Goal: Find specific page/section: Find specific page/section

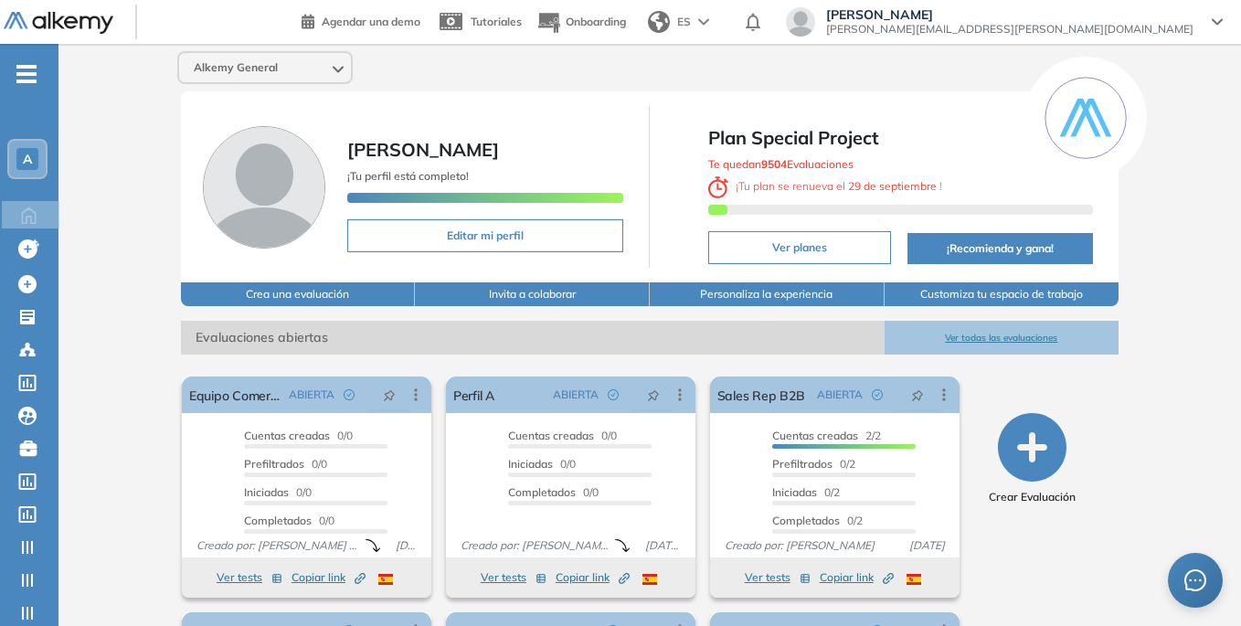
scroll to position [229, 0]
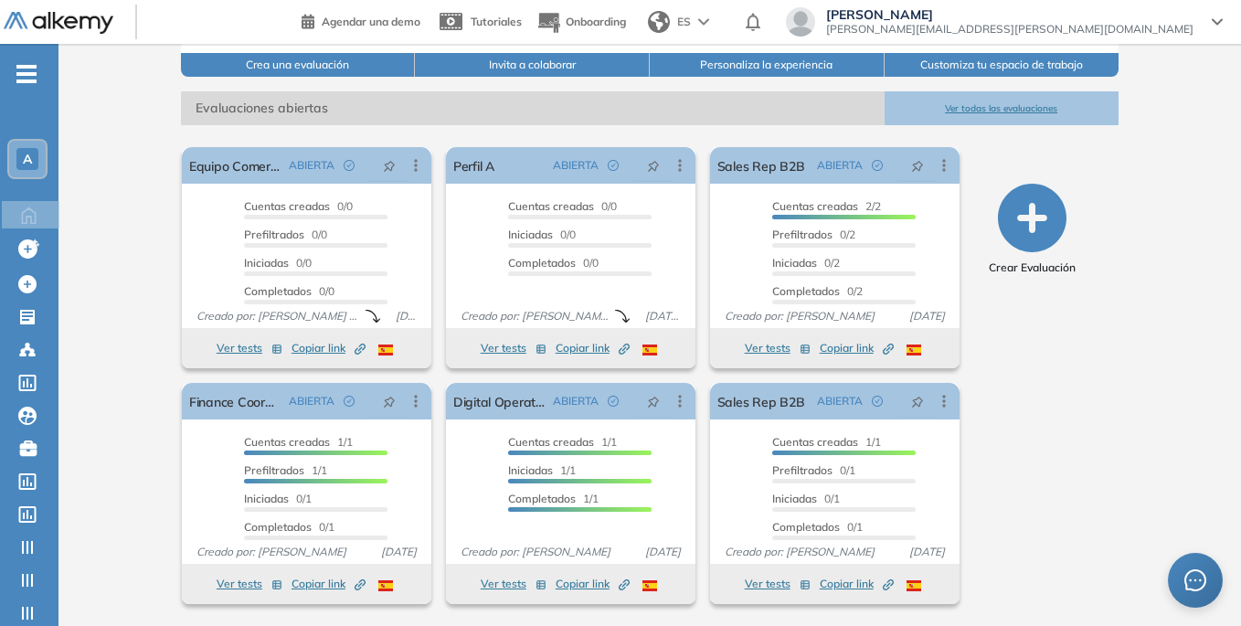
click at [992, 102] on button "Ver todas las evaluaciones" at bounding box center [1001, 108] width 235 height 34
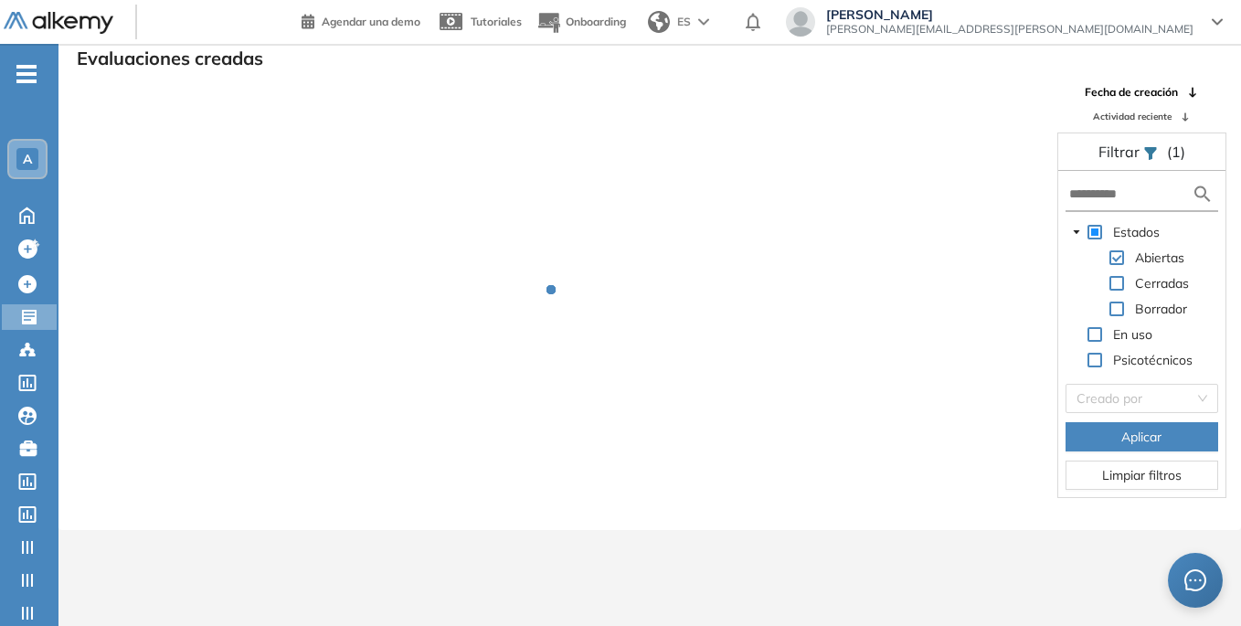
scroll to position [44, 0]
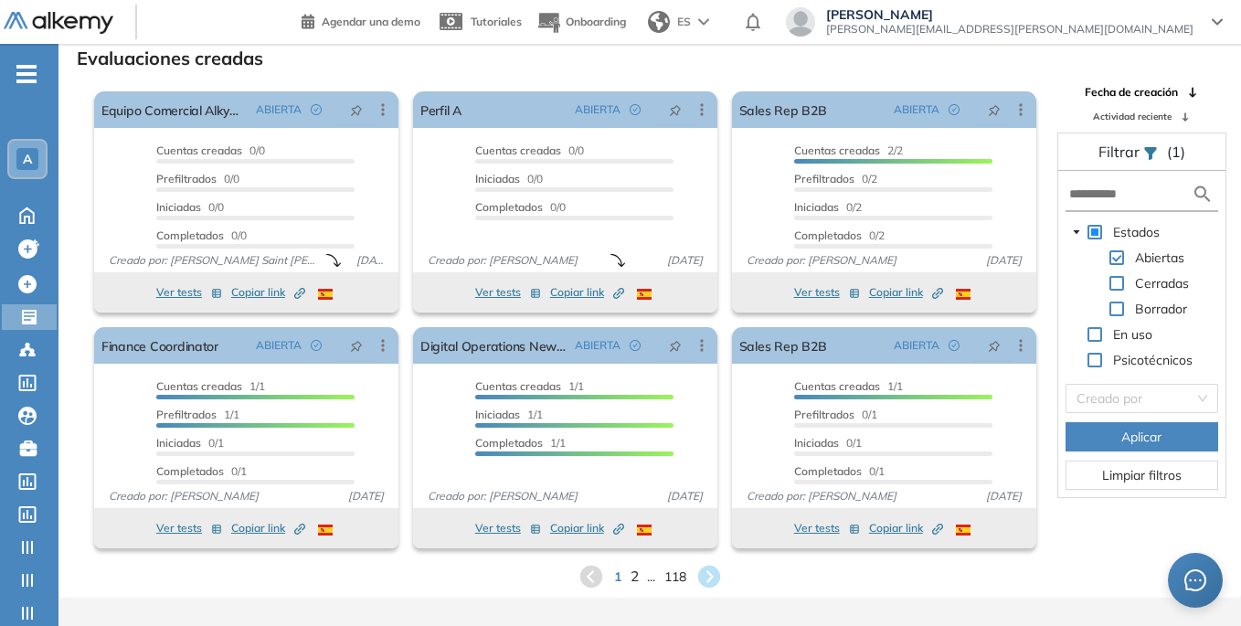
click at [630, 582] on span "2" at bounding box center [634, 576] width 8 height 21
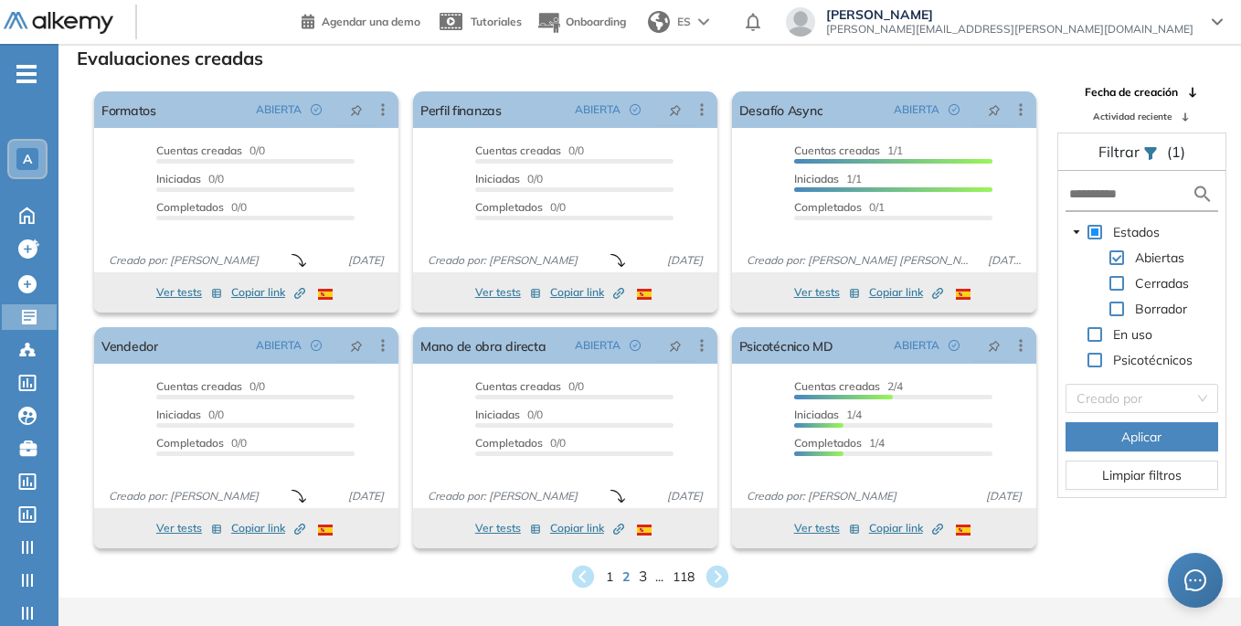
click at [641, 580] on span "3" at bounding box center [642, 576] width 8 height 21
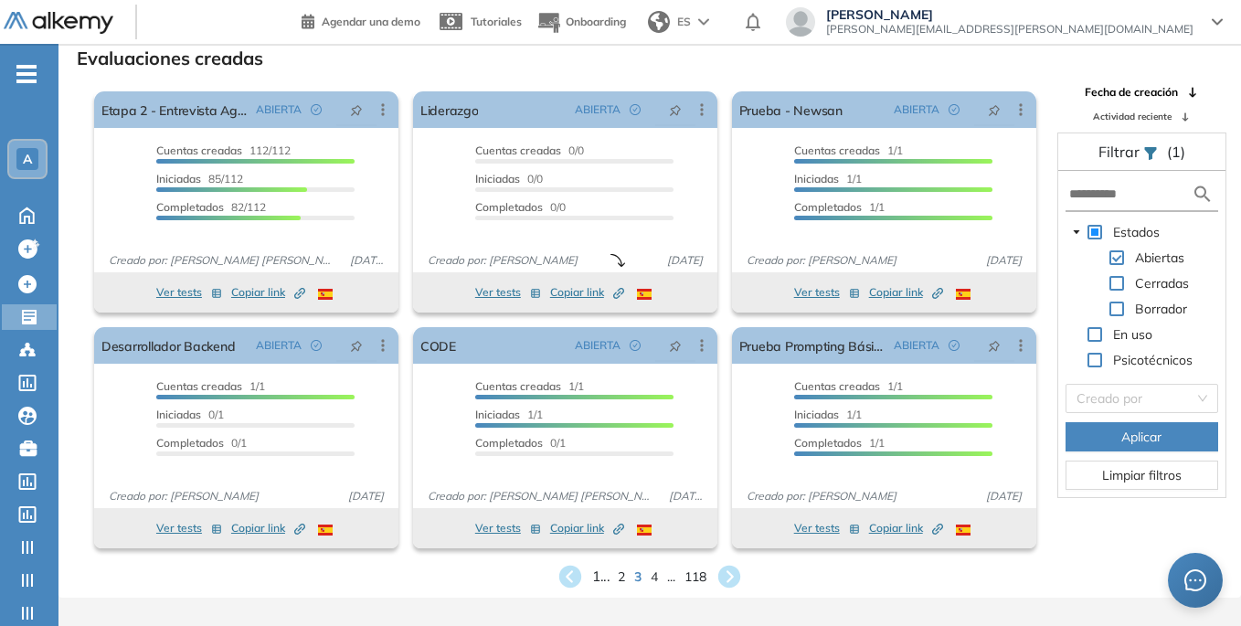
click at [598, 574] on span "1 ..." at bounding box center [600, 576] width 17 height 21
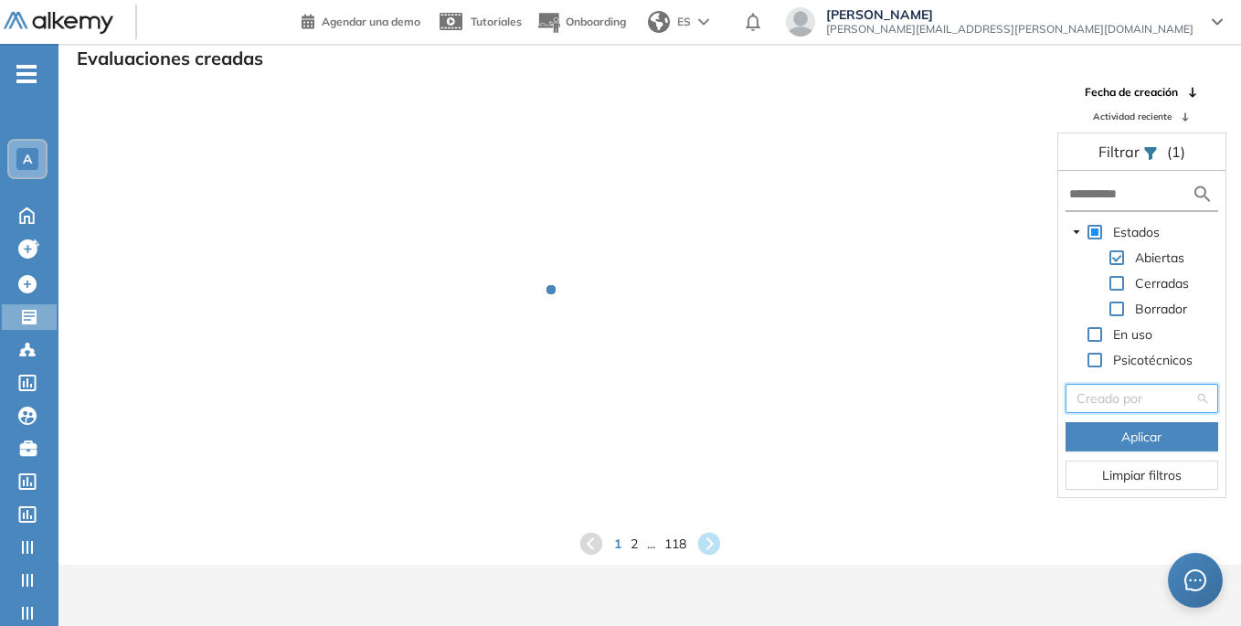
click at [1126, 401] on input "search" at bounding box center [1135, 398] width 118 height 27
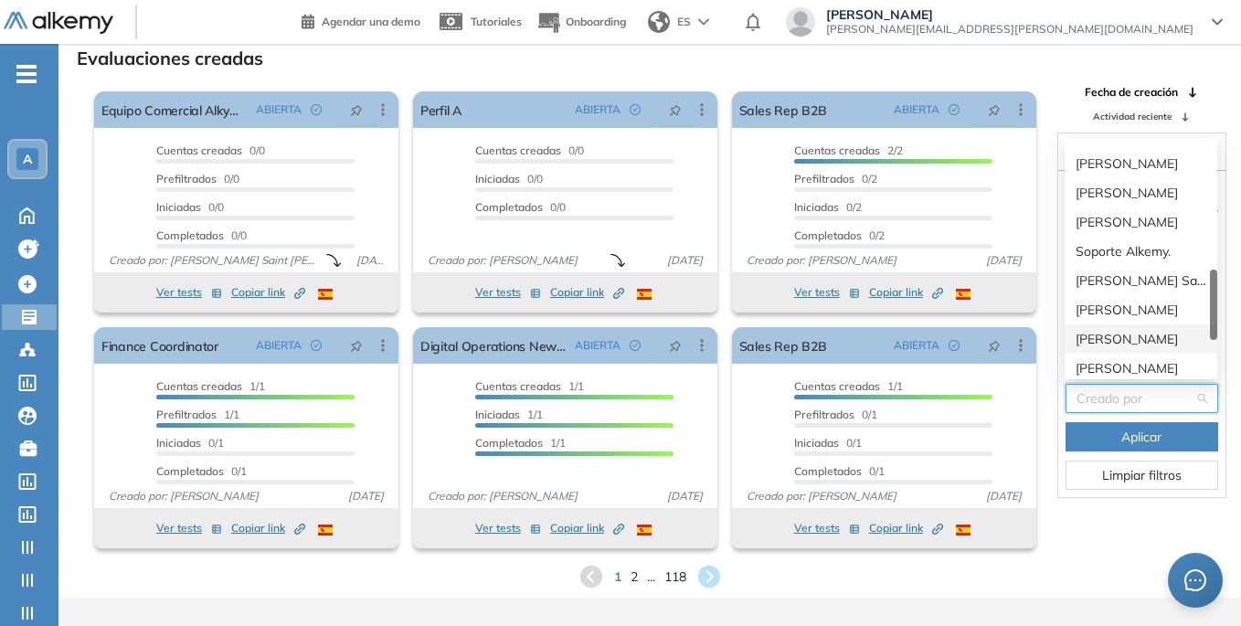
scroll to position [640, 0]
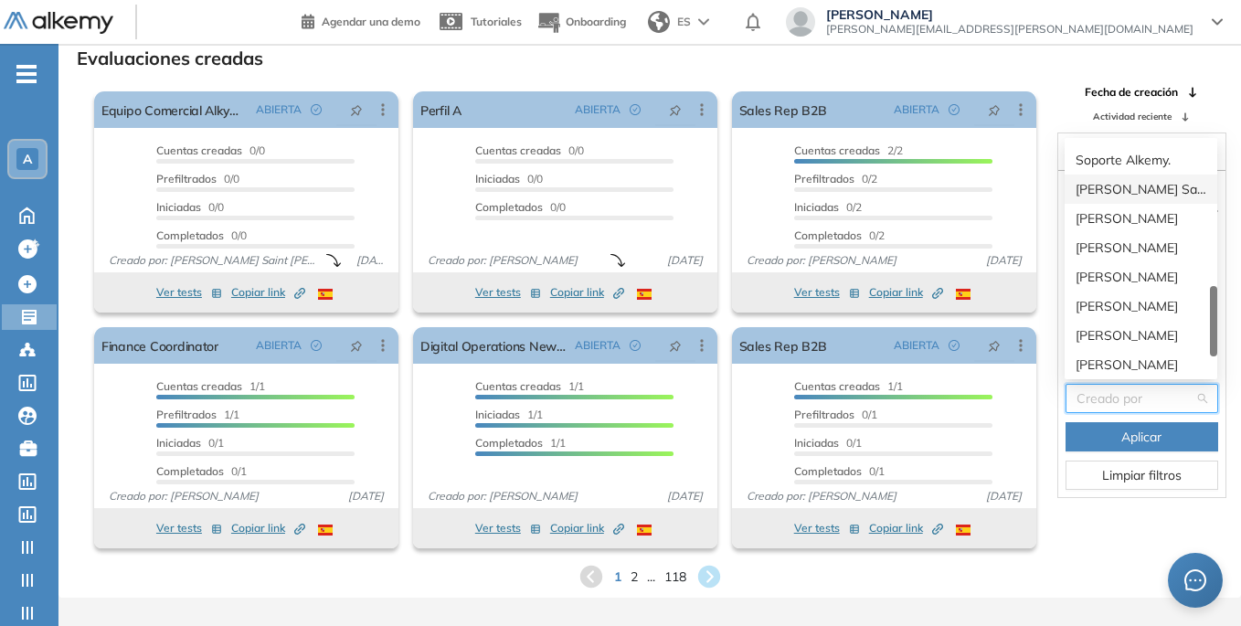
click at [1140, 188] on div "[PERSON_NAME] Saint [PERSON_NAME]" at bounding box center [1140, 189] width 131 height 20
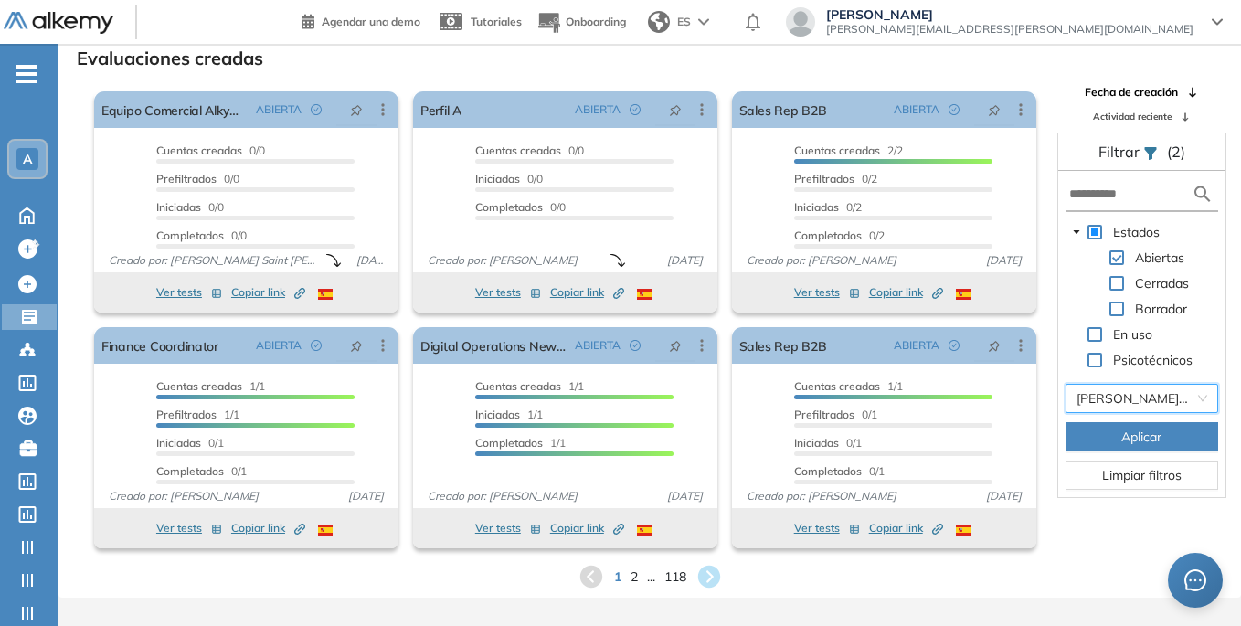
click at [1140, 441] on span "Aplicar" at bounding box center [1141, 437] width 40 height 20
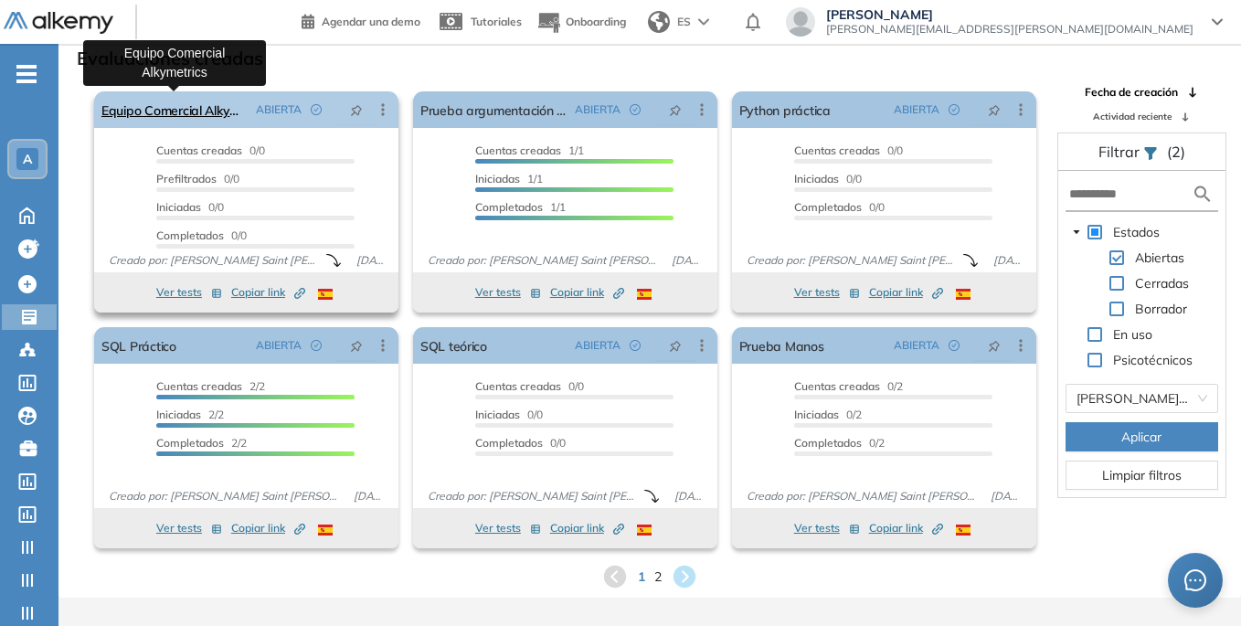
click at [205, 110] on link "Equipo Comercial Alkymetrics" at bounding box center [174, 109] width 147 height 37
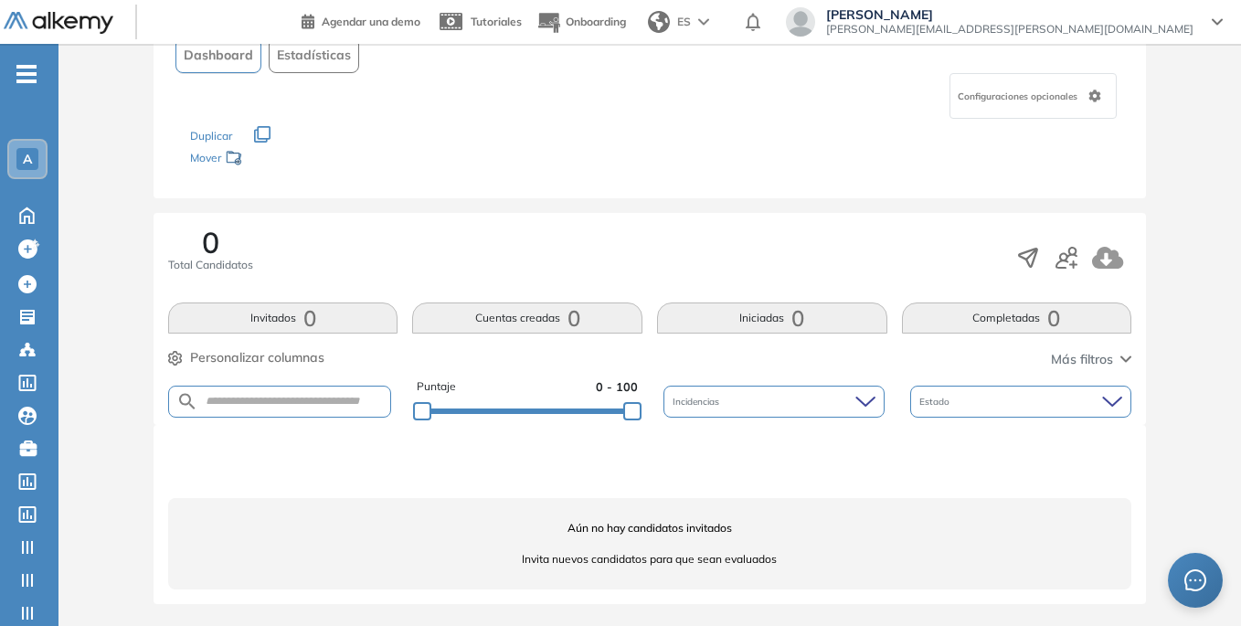
click at [283, 314] on button "Invitados 0" at bounding box center [283, 317] width 230 height 31
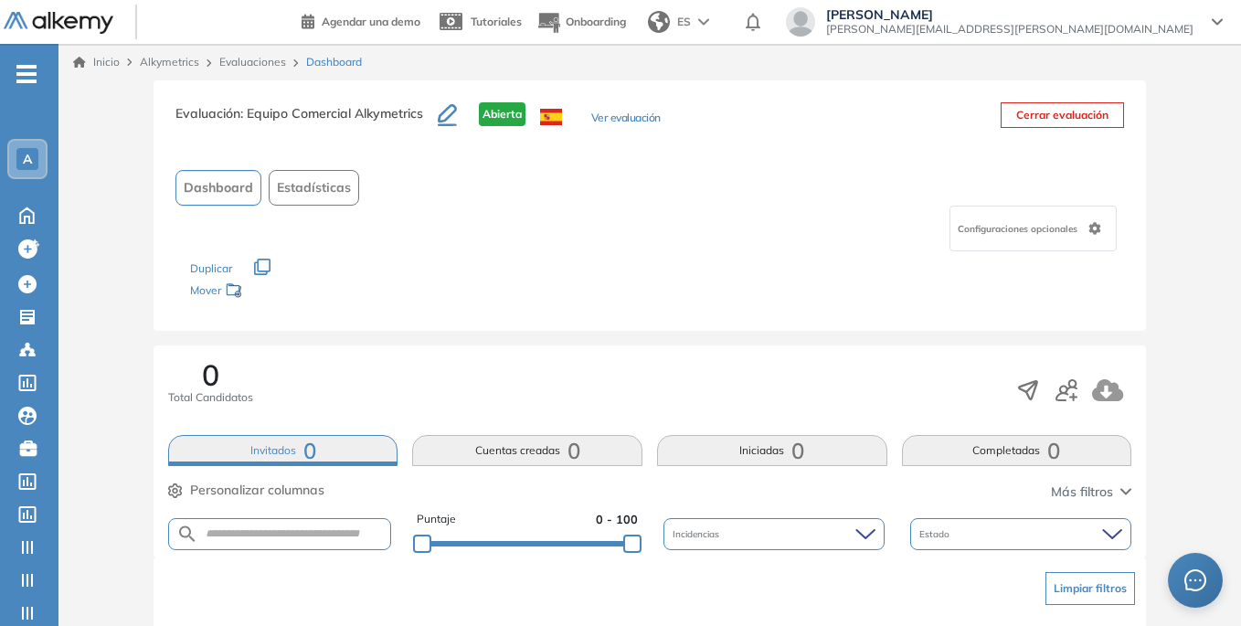
click at [639, 119] on button "Ver evaluación" at bounding box center [625, 119] width 69 height 19
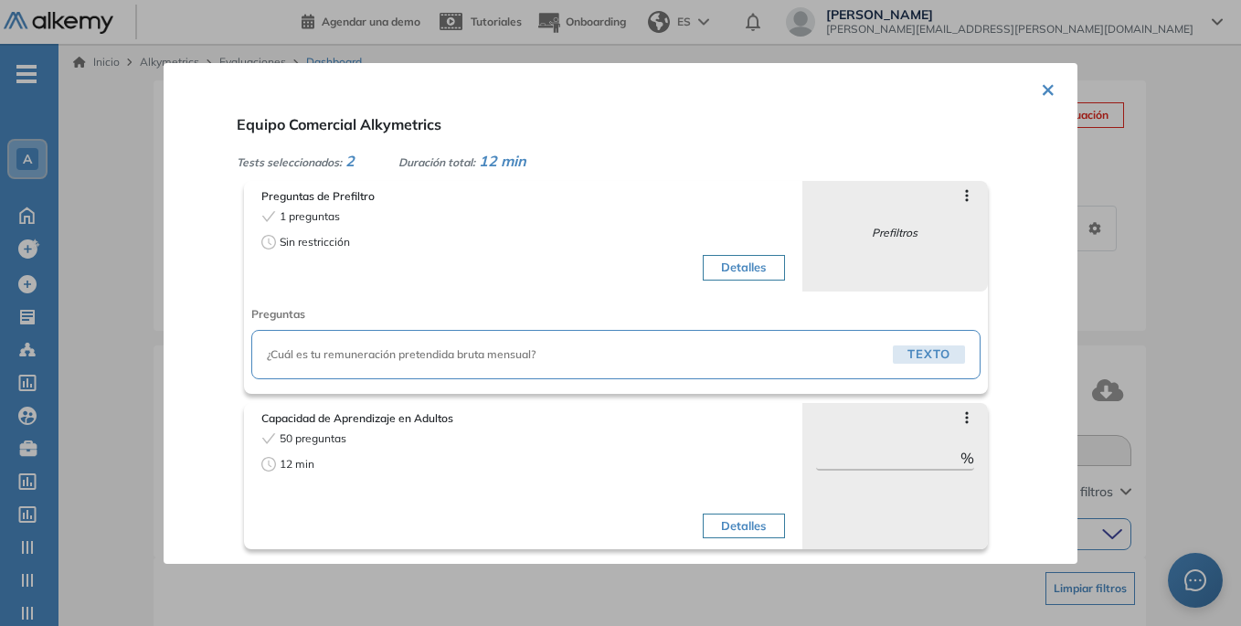
click at [389, 354] on span "¿Cuál es tu remuneración pretendida bruta mensual?" at bounding box center [576, 354] width 619 height 16
click at [708, 271] on button "Detalles" at bounding box center [743, 268] width 81 height 26
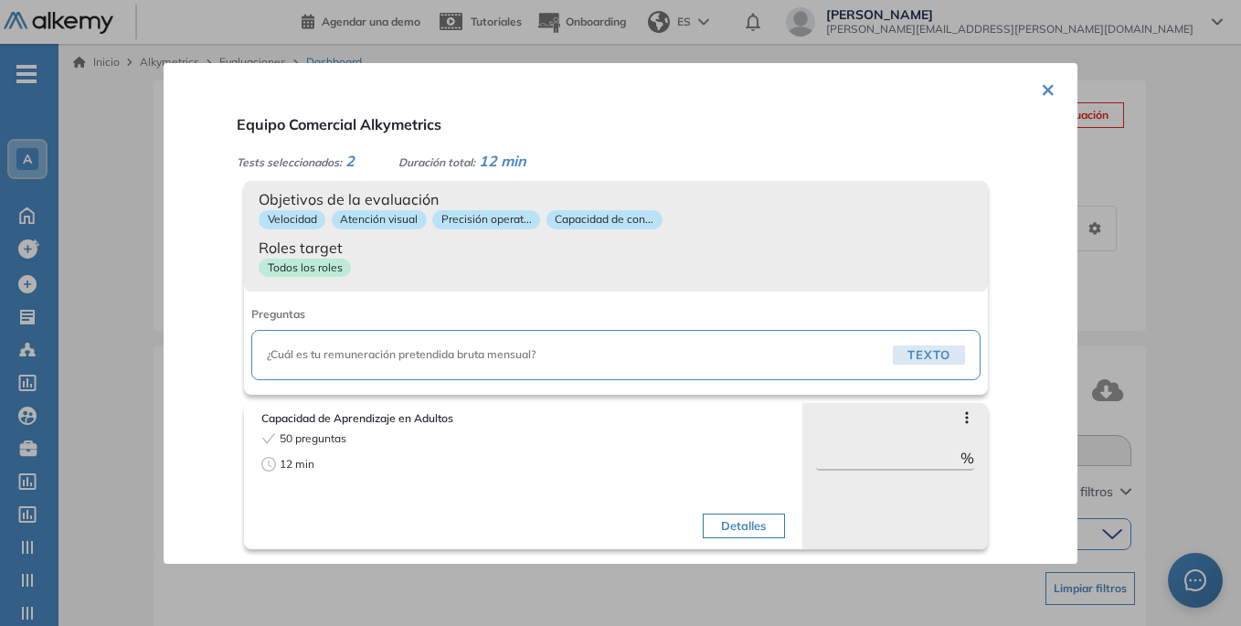
click at [1043, 88] on button "×" at bounding box center [1048, 88] width 15 height 36
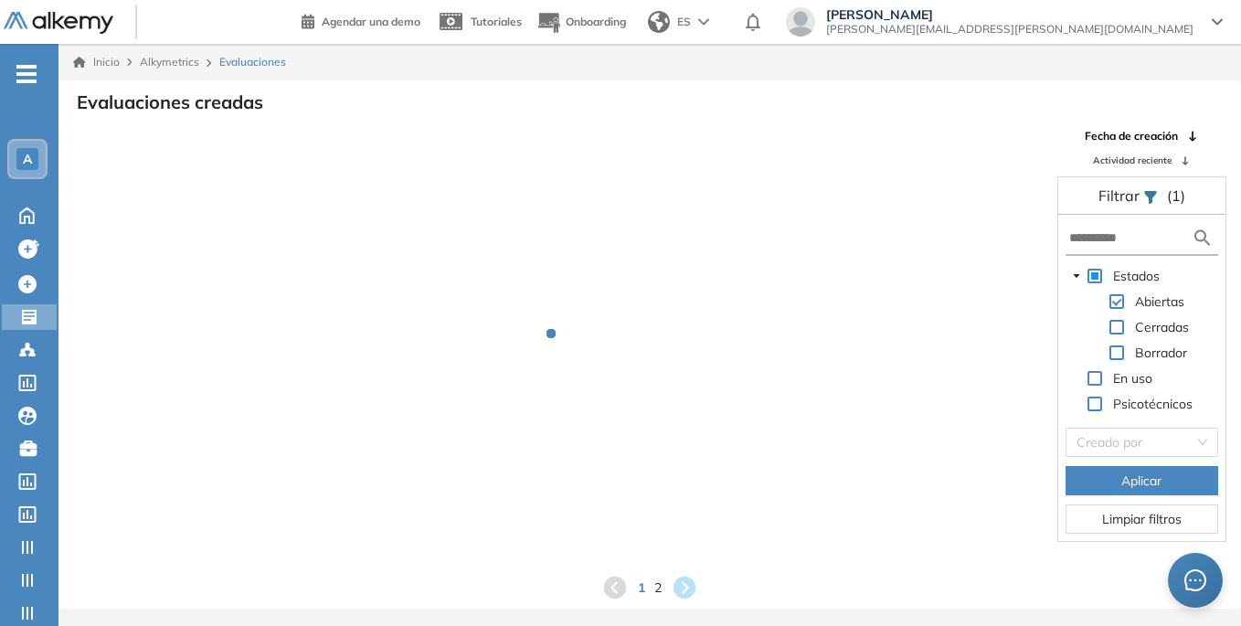
scroll to position [44, 0]
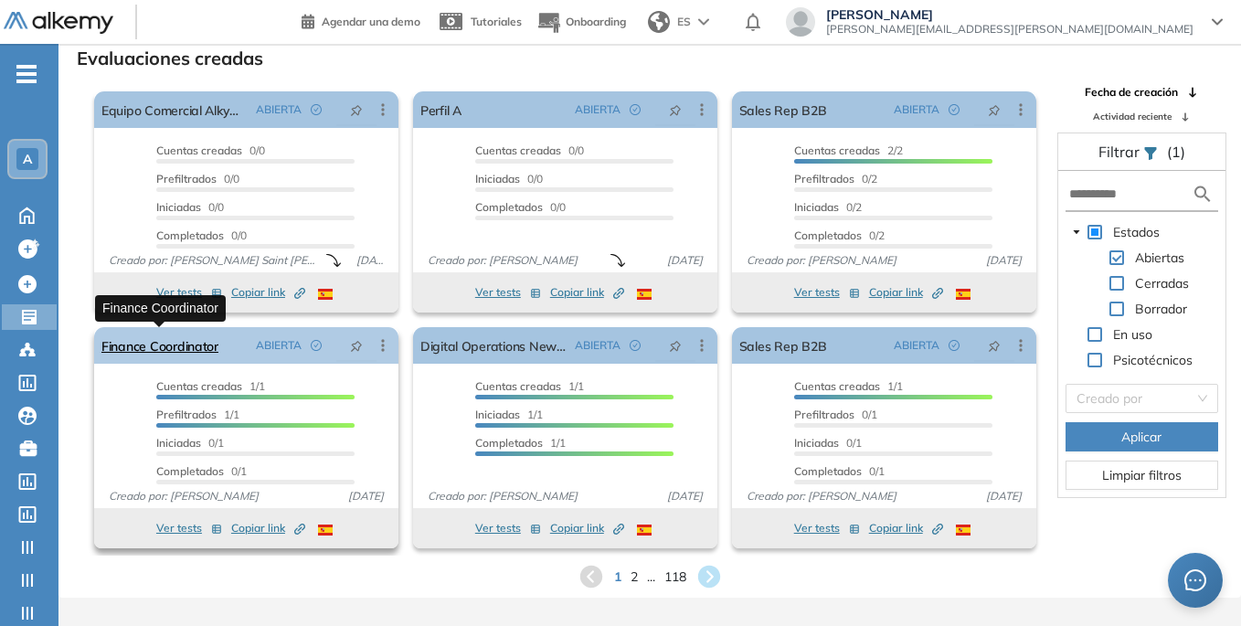
click at [212, 351] on link "Finance Coordinator" at bounding box center [159, 345] width 117 height 37
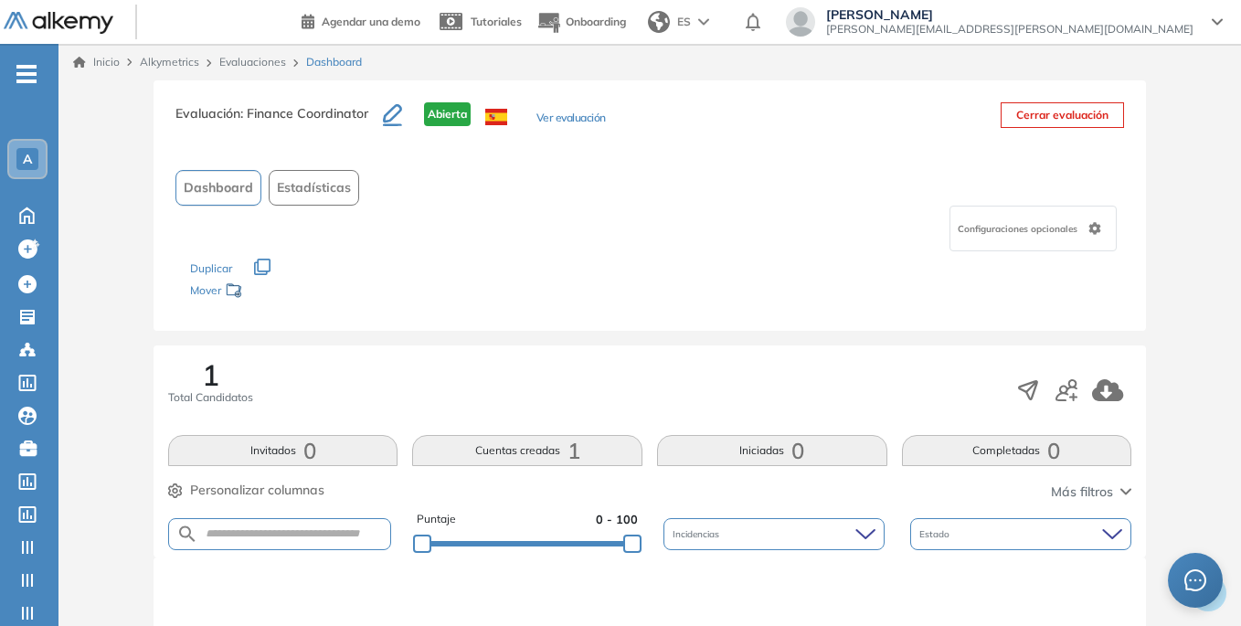
click at [582, 115] on button "Ver evaluación" at bounding box center [570, 119] width 69 height 19
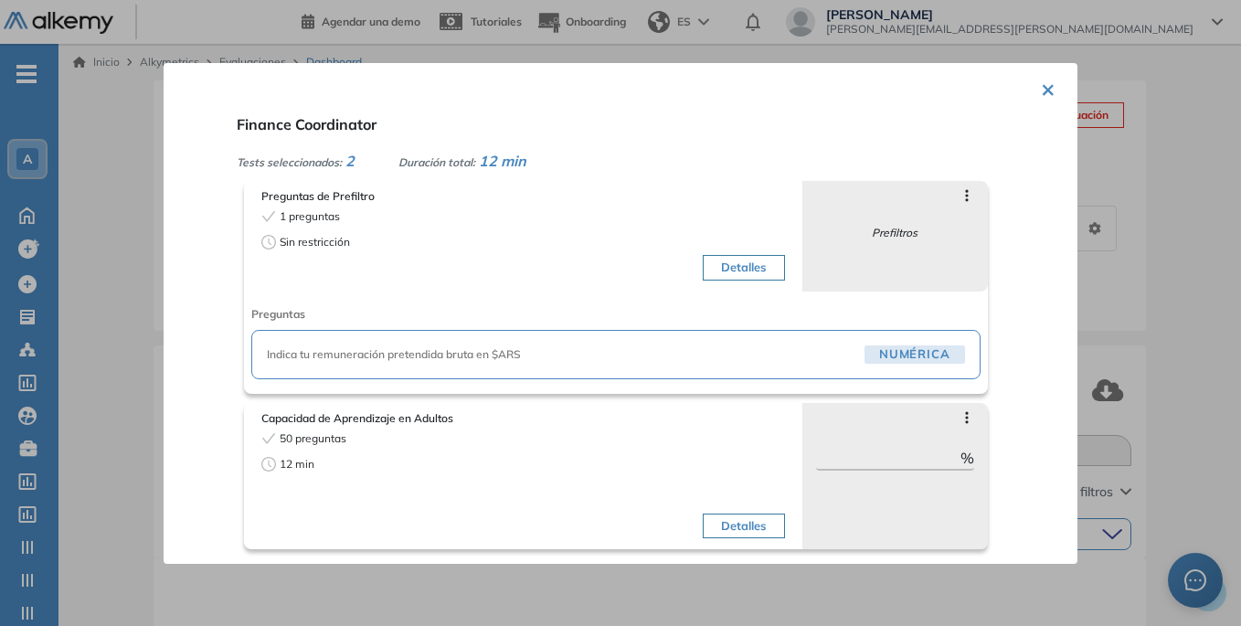
click at [1031, 92] on div "× Finance Coordinator Tests seleccionados: 2 Duración total: 12 min Preguntas d…" at bounding box center [621, 313] width 914 height 501
click at [1052, 83] on div "× Finance Coordinator Tests seleccionados: 2 Duración total: 12 min Preguntas d…" at bounding box center [621, 313] width 914 height 501
click at [1043, 90] on button "×" at bounding box center [1048, 88] width 15 height 36
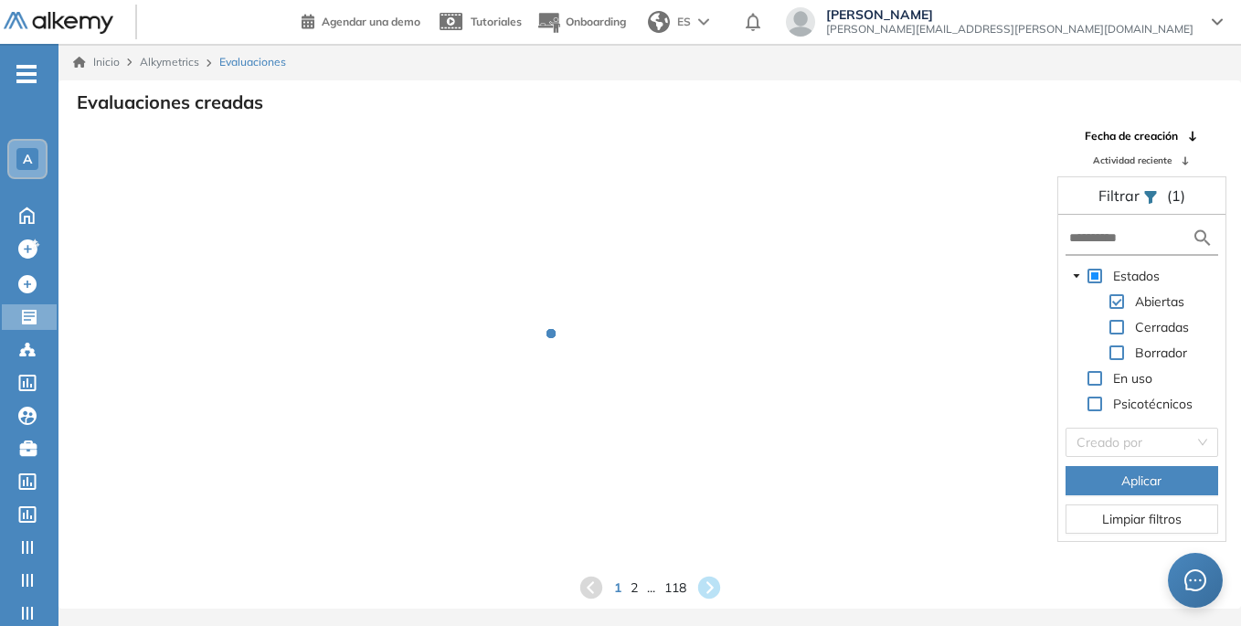
scroll to position [44, 0]
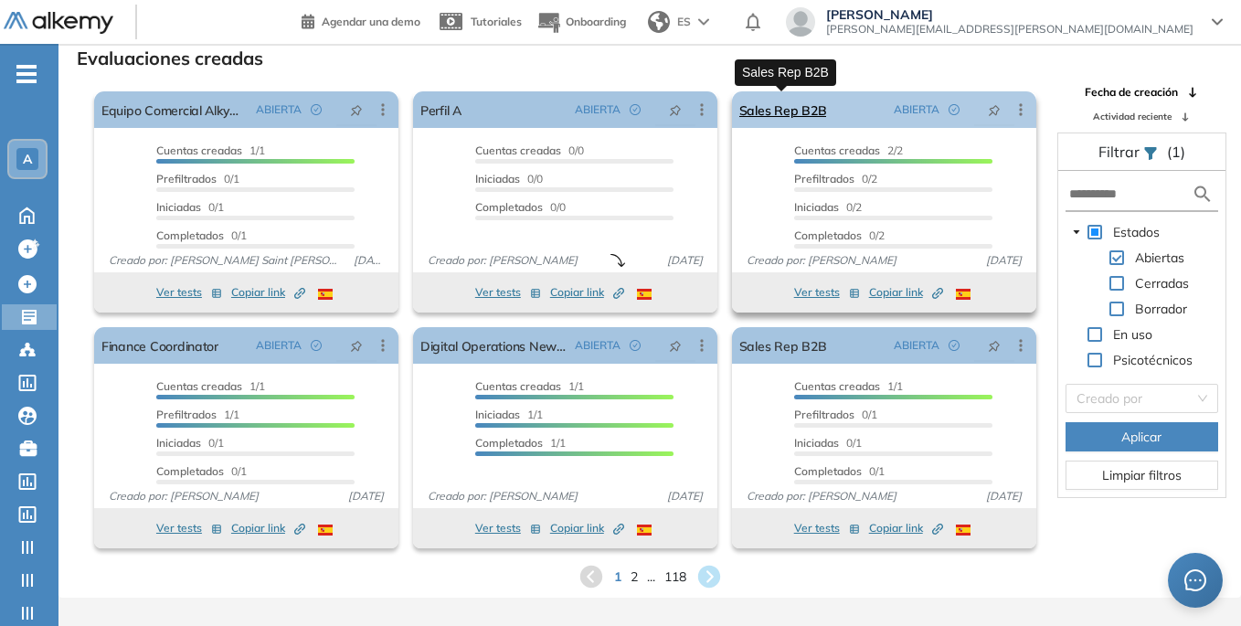
click at [785, 106] on link "Sales Rep B2B" at bounding box center [783, 109] width 88 height 37
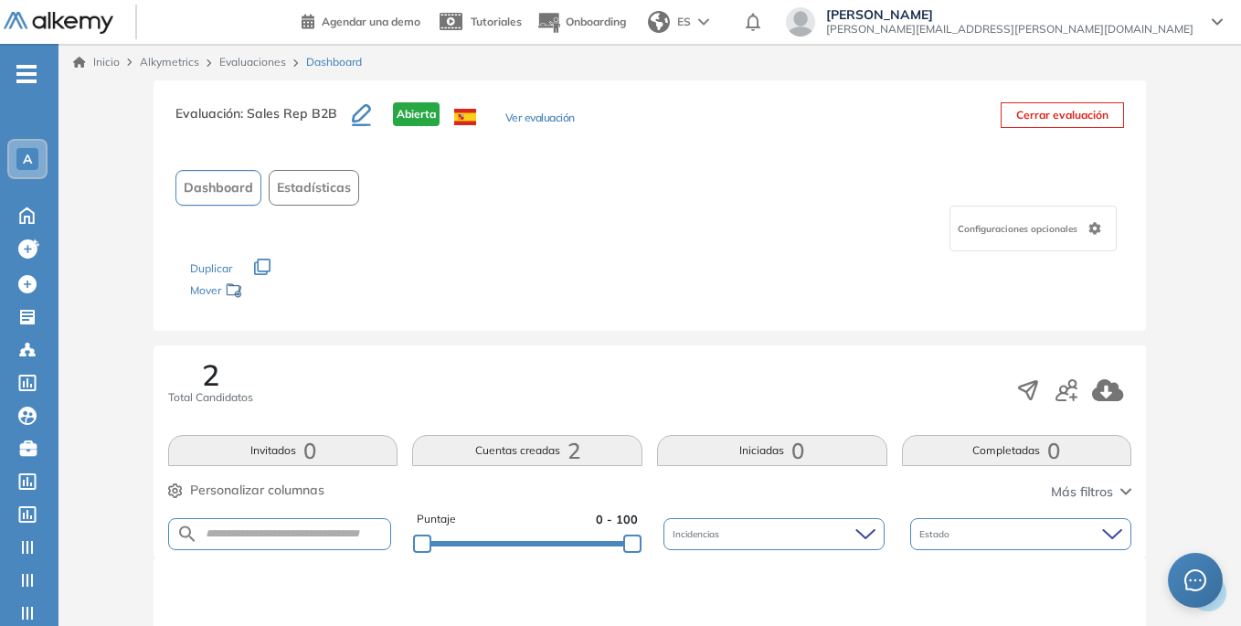
click at [545, 122] on button "Ver evaluación" at bounding box center [539, 119] width 69 height 19
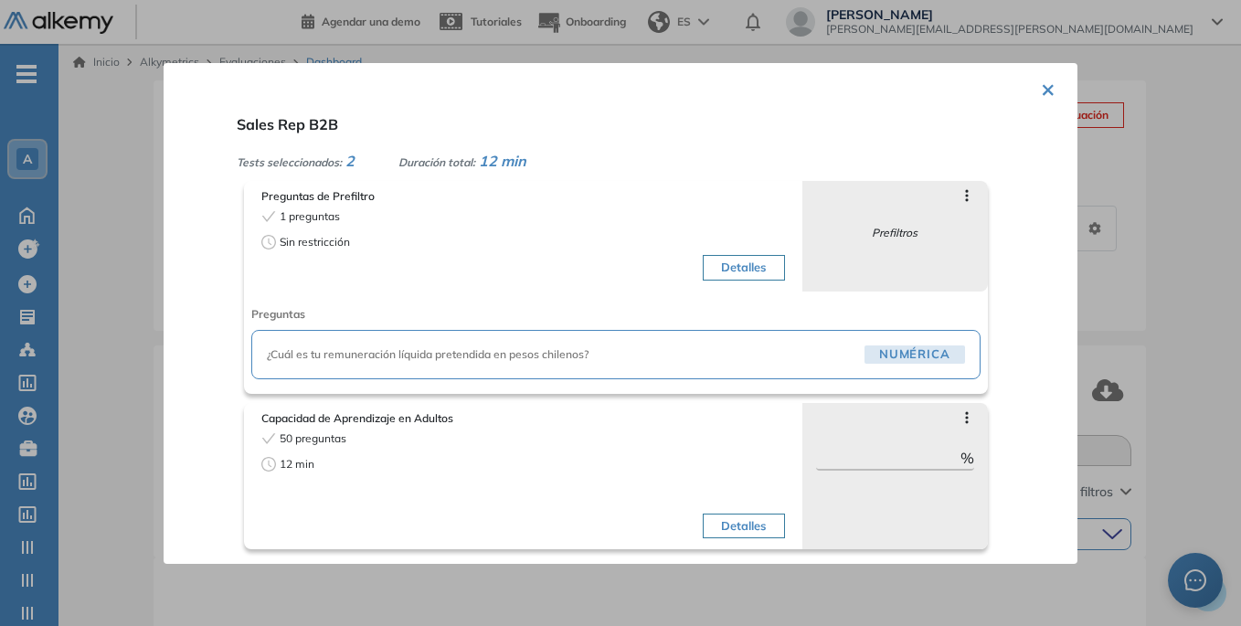
scroll to position [183, 0]
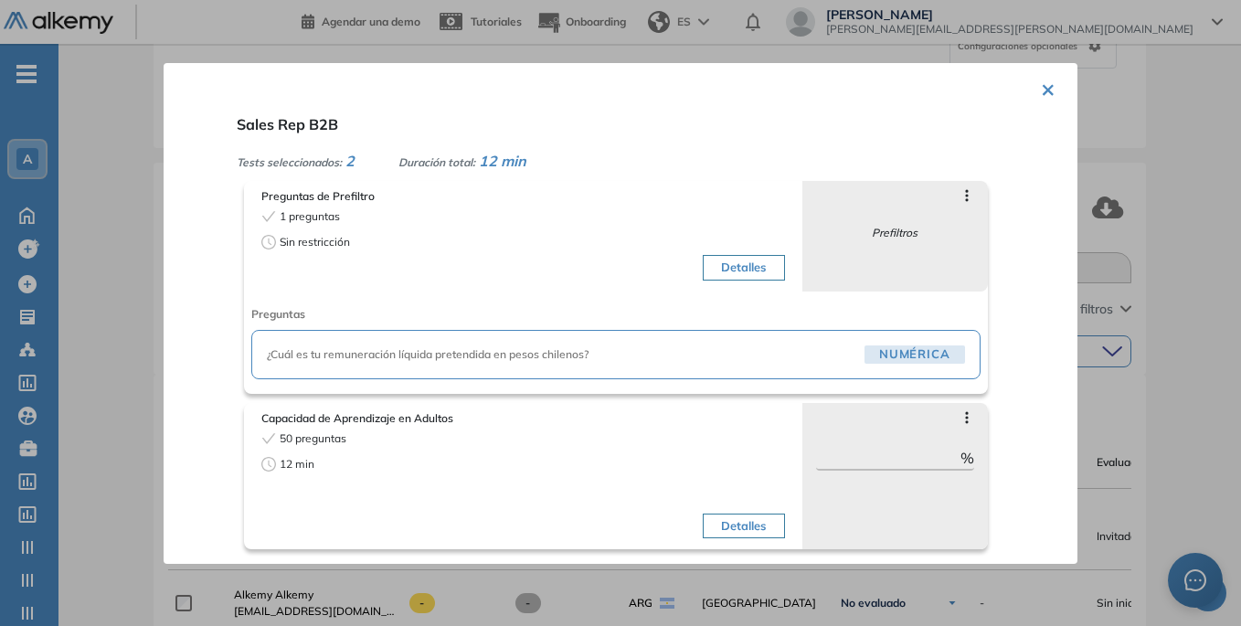
drag, startPoint x: 1039, startPoint y: 95, endPoint x: 847, endPoint y: 122, distance: 193.7
click at [1041, 95] on button "×" at bounding box center [1048, 88] width 15 height 36
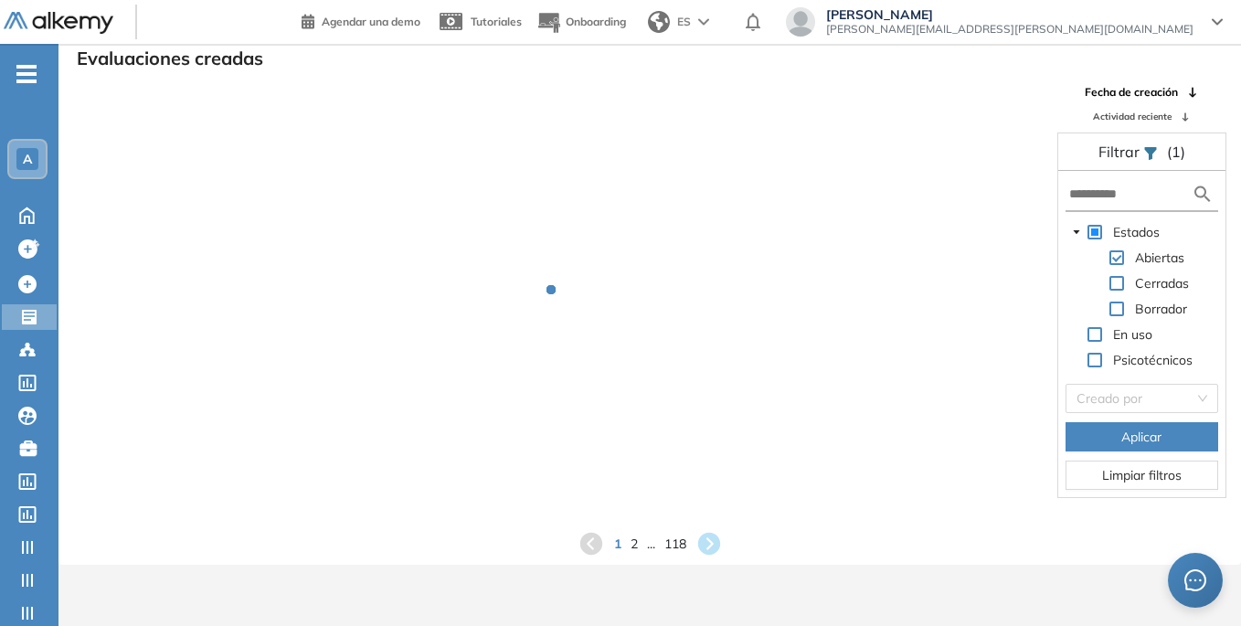
scroll to position [44, 0]
